Goal: Navigation & Orientation: Find specific page/section

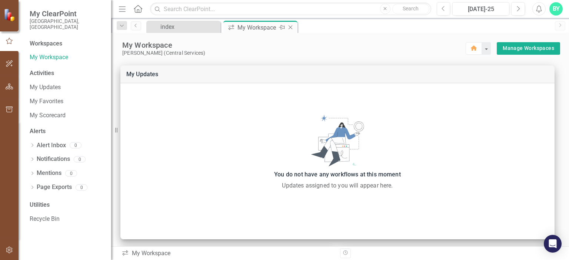
click at [259, 26] on div "My Workspace" at bounding box center [257, 27] width 40 height 9
click at [180, 28] on div "index" at bounding box center [184, 26] width 49 height 9
click at [139, 9] on icon "Home" at bounding box center [138, 9] width 10 height 8
click at [41, 112] on link "My Scorecard" at bounding box center [67, 116] width 74 height 9
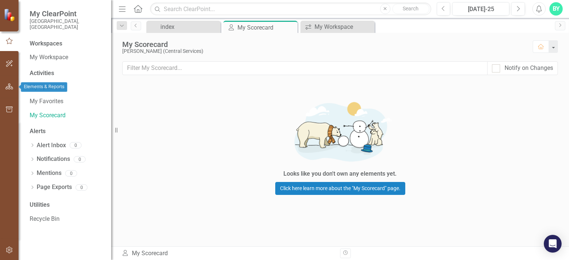
click at [7, 86] on icon "button" at bounding box center [10, 87] width 8 height 6
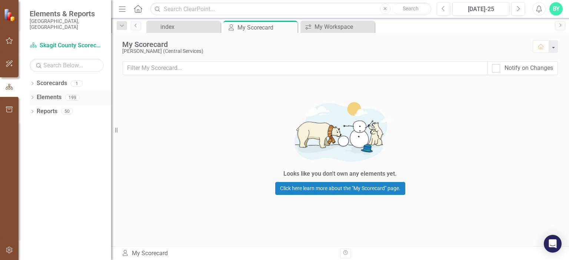
click at [52, 93] on link "Elements" at bounding box center [49, 97] width 25 height 9
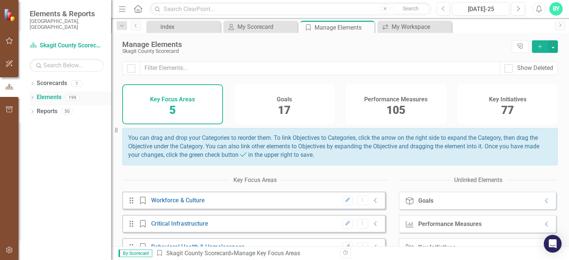
click at [31, 96] on icon "Dropdown" at bounding box center [32, 98] width 5 height 4
click at [62, 107] on link "Goal Goals" at bounding box center [52, 111] width 25 height 9
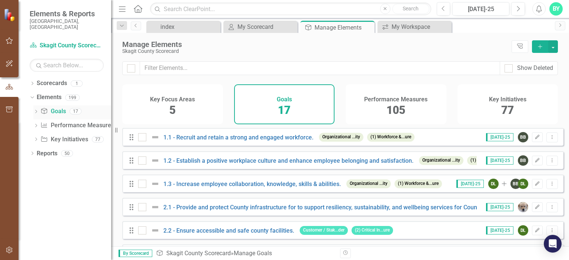
click at [36, 110] on icon "Dropdown" at bounding box center [35, 112] width 5 height 4
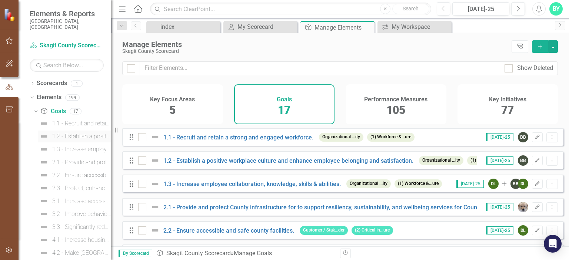
click at [67, 133] on div "1.2 - Establish a positive workplace culture and enhance employee belonging and…" at bounding box center [81, 136] width 59 height 7
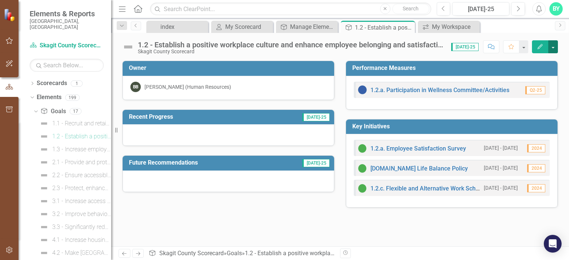
click at [552, 46] on button "button" at bounding box center [553, 46] width 10 height 13
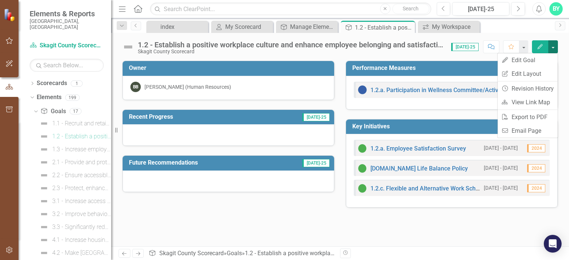
click at [552, 46] on button "button" at bounding box center [553, 46] width 10 height 13
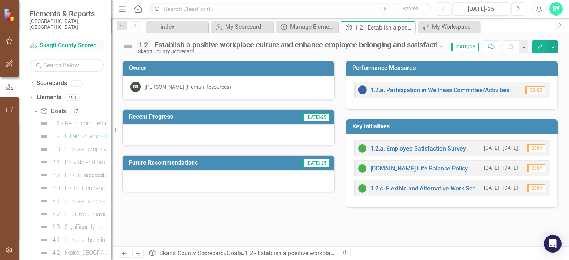
click at [55, 41] on link "Scorecard Skagit County Scorecard" at bounding box center [67, 45] width 74 height 9
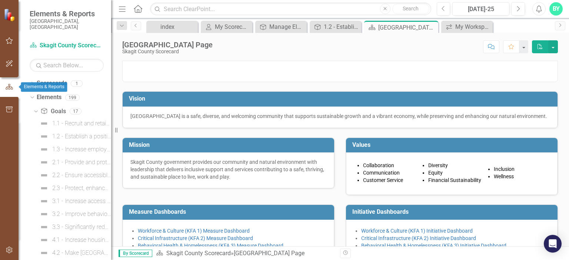
click at [7, 87] on icon "button" at bounding box center [9, 87] width 8 height 7
click at [36, 109] on icon "Dropdown" at bounding box center [35, 111] width 4 height 5
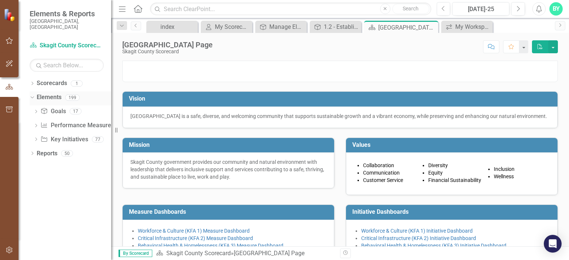
click at [47, 93] on link "Elements" at bounding box center [49, 97] width 25 height 9
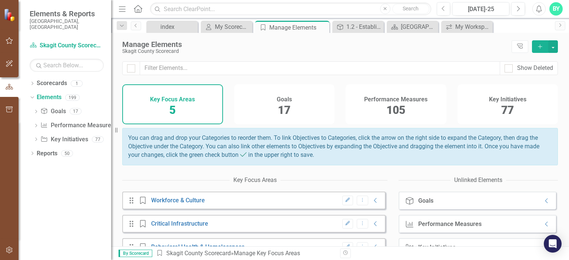
click at [190, 107] on div "Key Focus Areas 5" at bounding box center [172, 104] width 101 height 40
